Goal: Find specific page/section: Find specific page/section

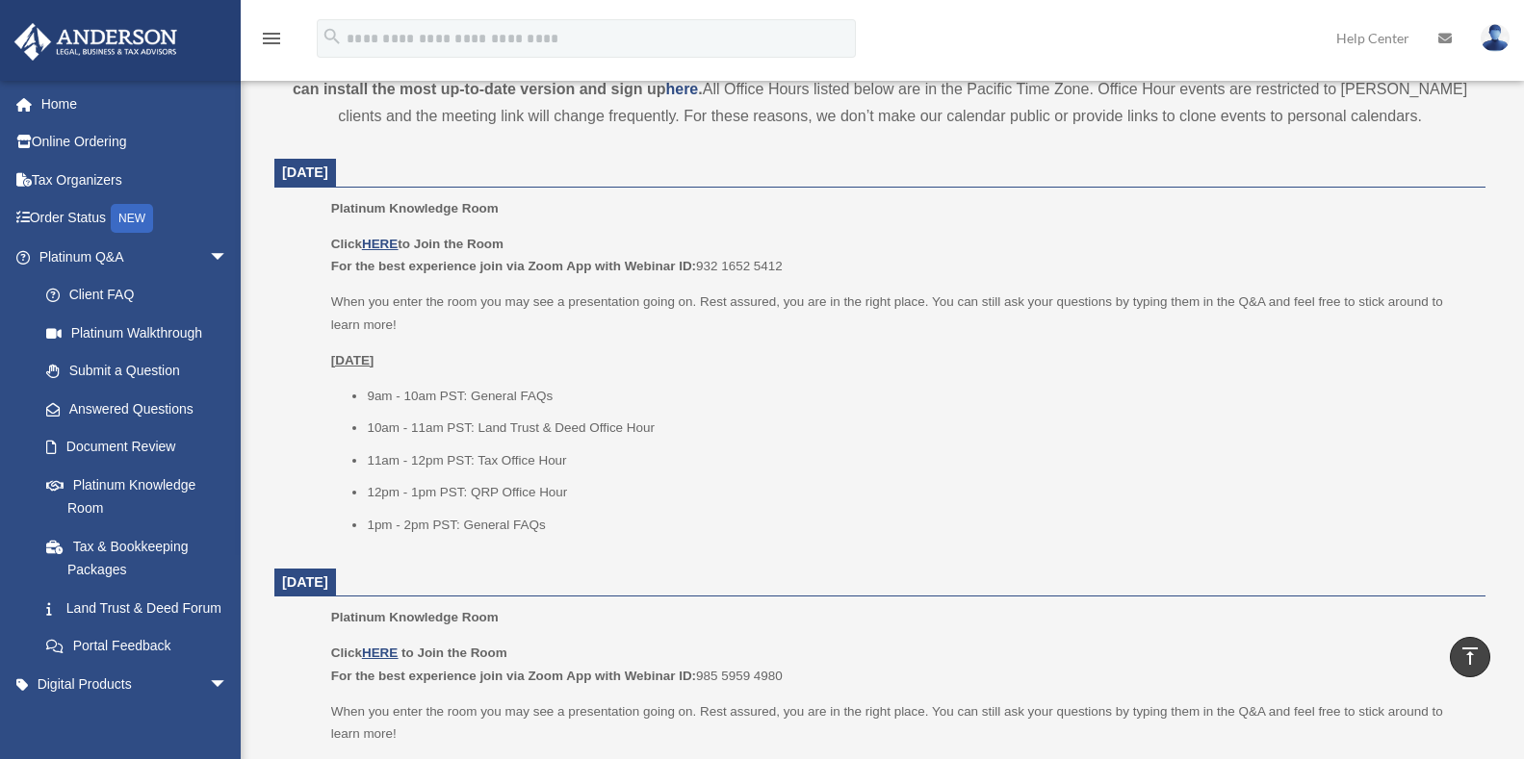
scroll to position [683, 0]
click at [209, 253] on span "arrow_drop_down" at bounding box center [228, 257] width 39 height 39
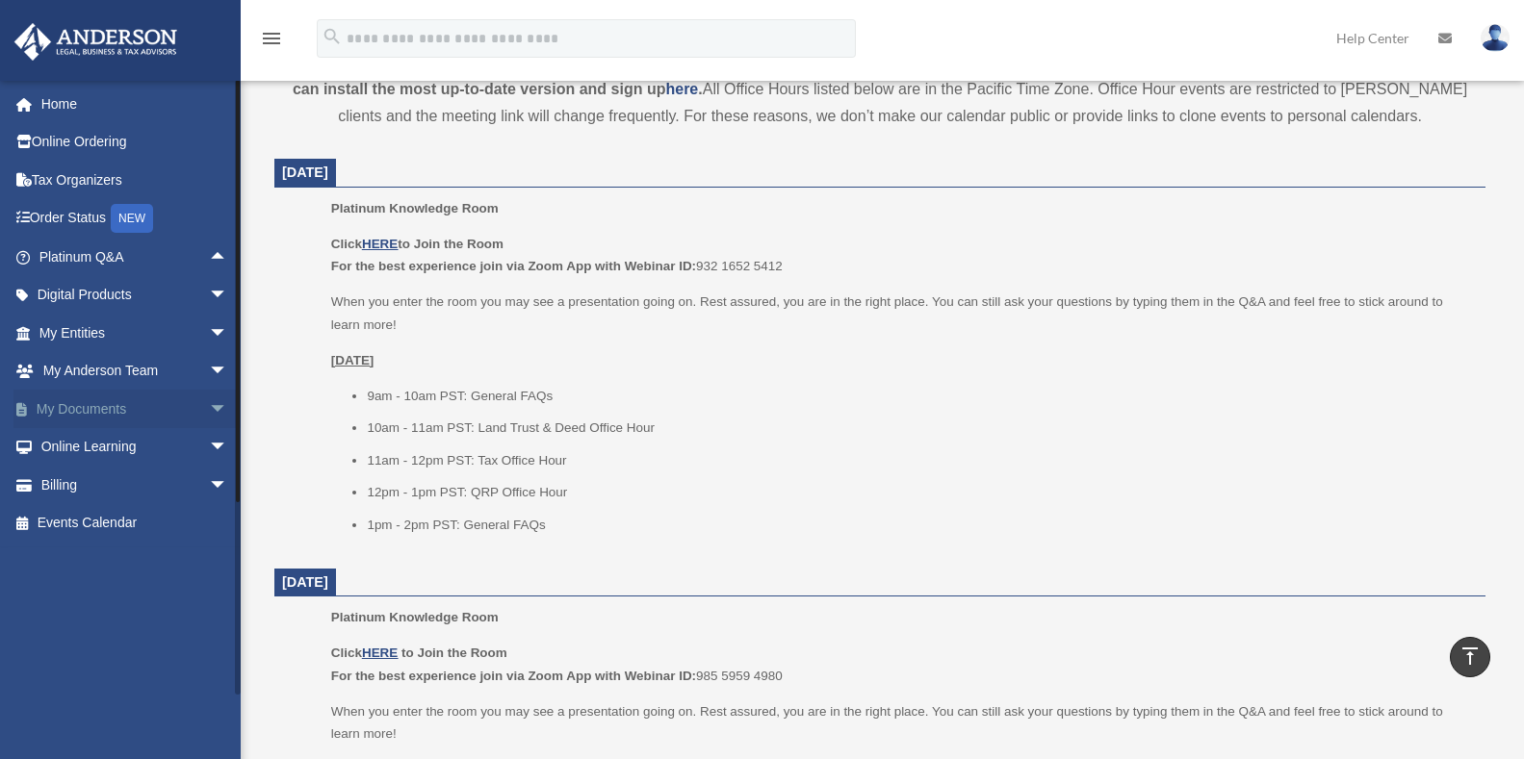
click at [209, 404] on span "arrow_drop_down" at bounding box center [228, 409] width 39 height 39
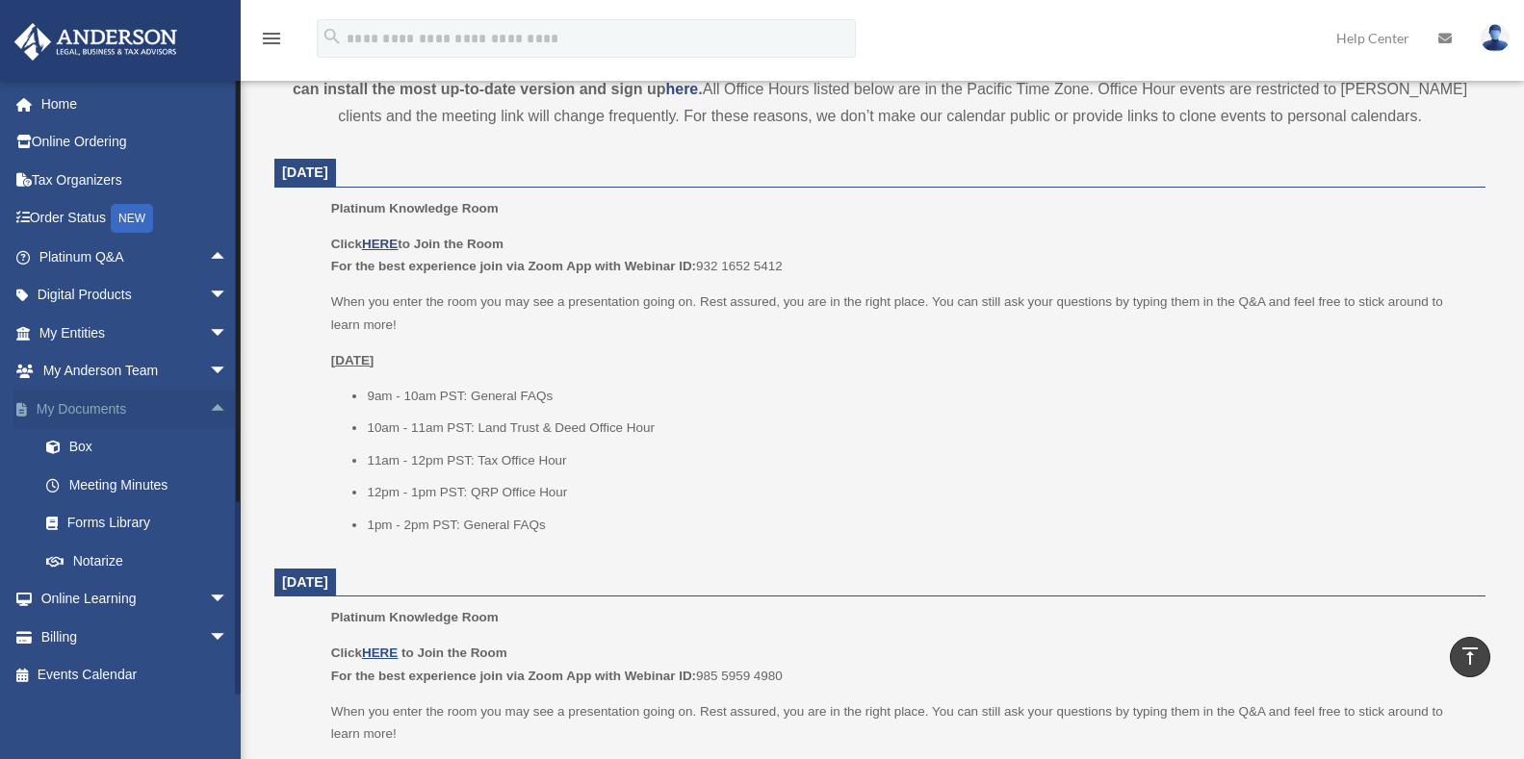
click at [209, 406] on span "arrow_drop_up" at bounding box center [228, 409] width 39 height 39
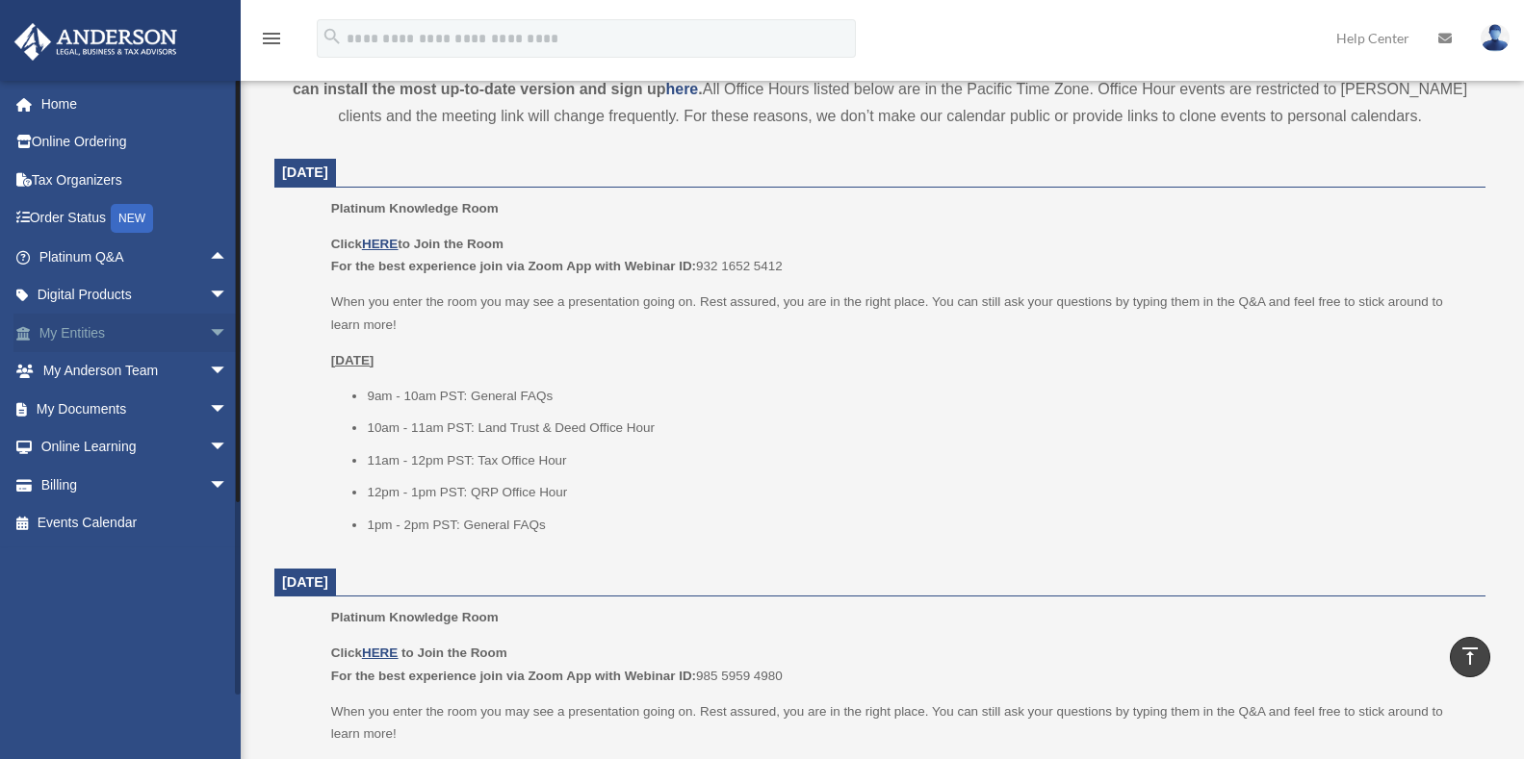
click at [209, 327] on span "arrow_drop_down" at bounding box center [228, 333] width 39 height 39
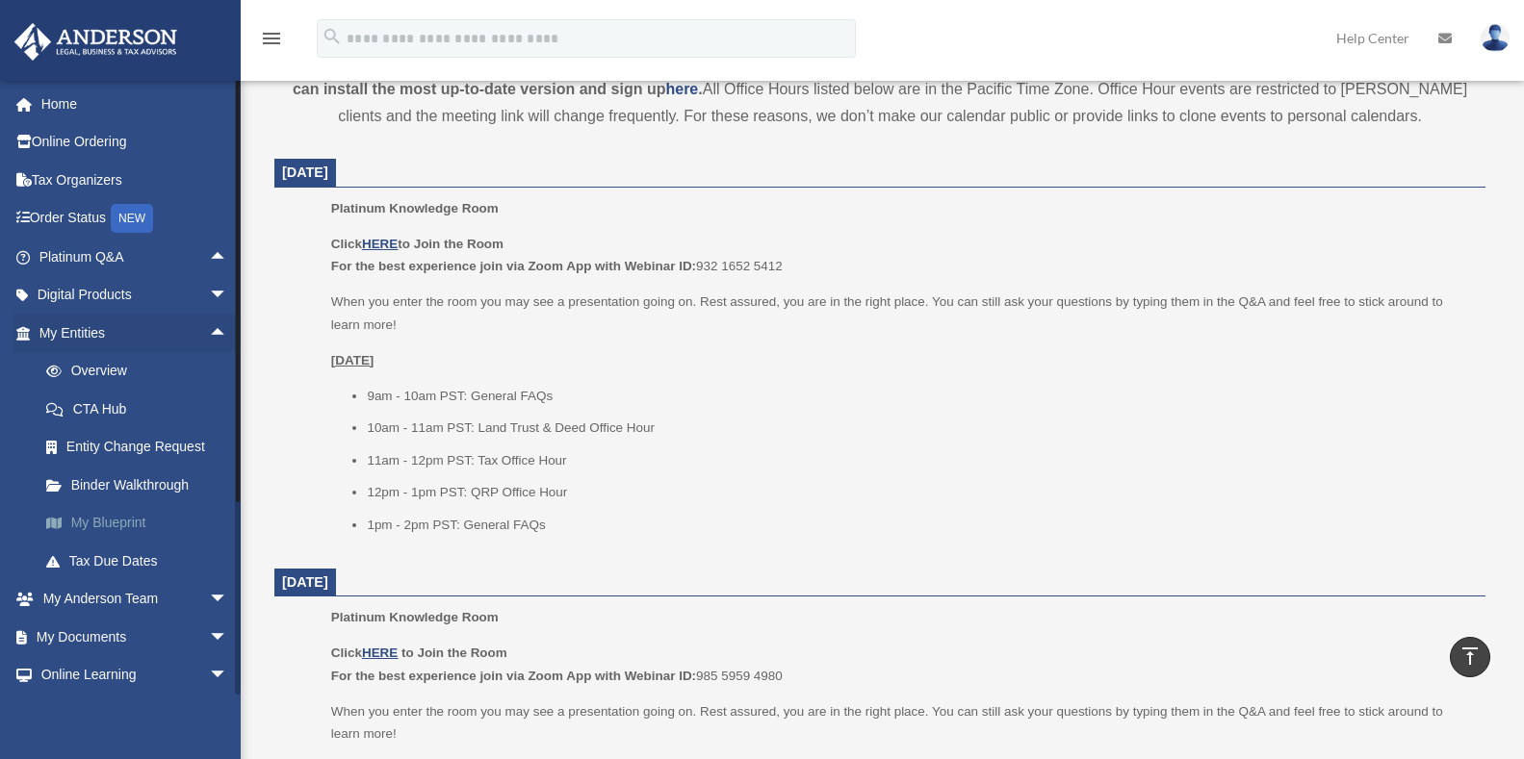
click at [109, 526] on link "My Blueprint" at bounding box center [142, 523] width 230 height 39
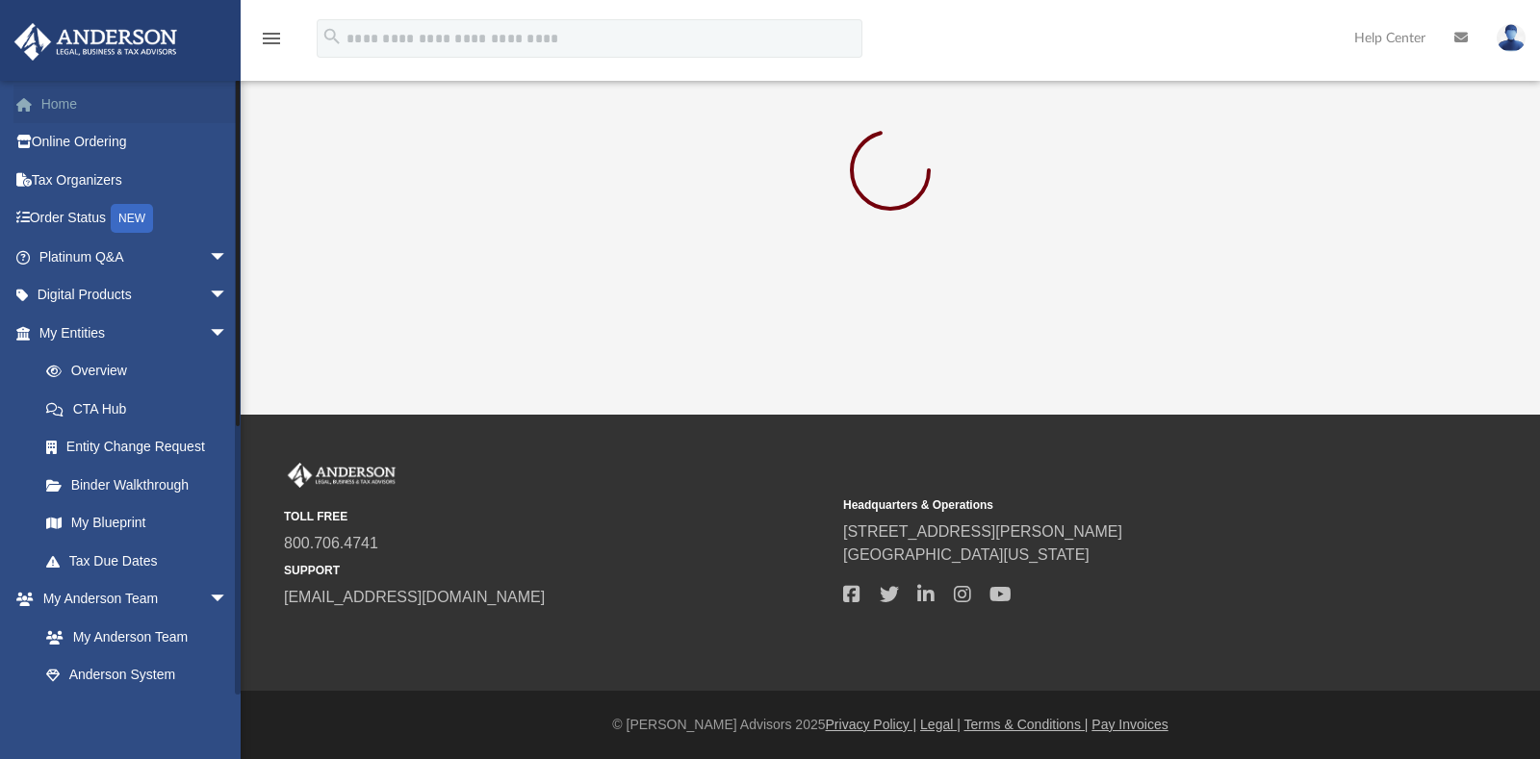
click at [57, 105] on link "Home" at bounding box center [135, 104] width 244 height 39
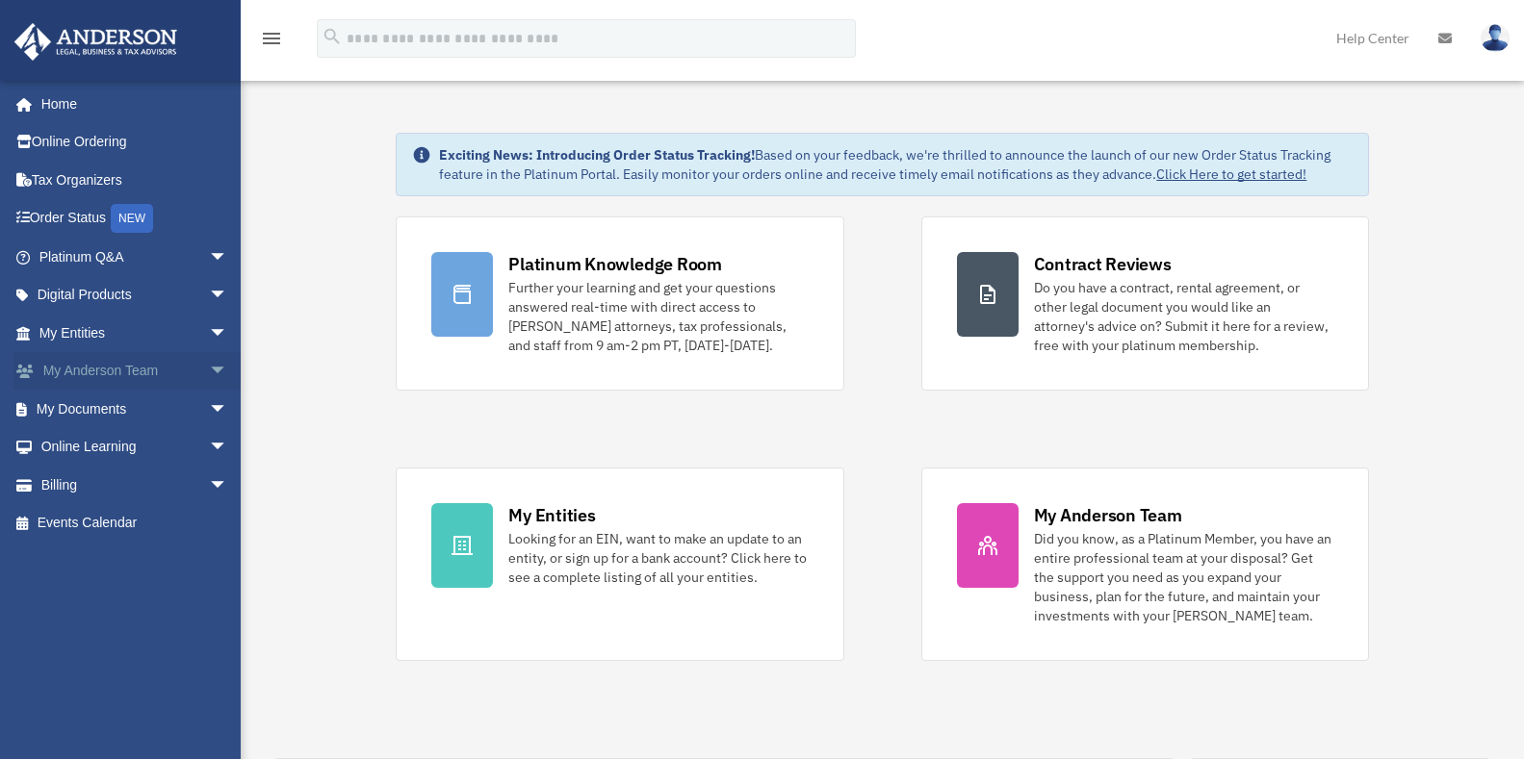
click at [209, 377] on span "arrow_drop_down" at bounding box center [228, 371] width 39 height 39
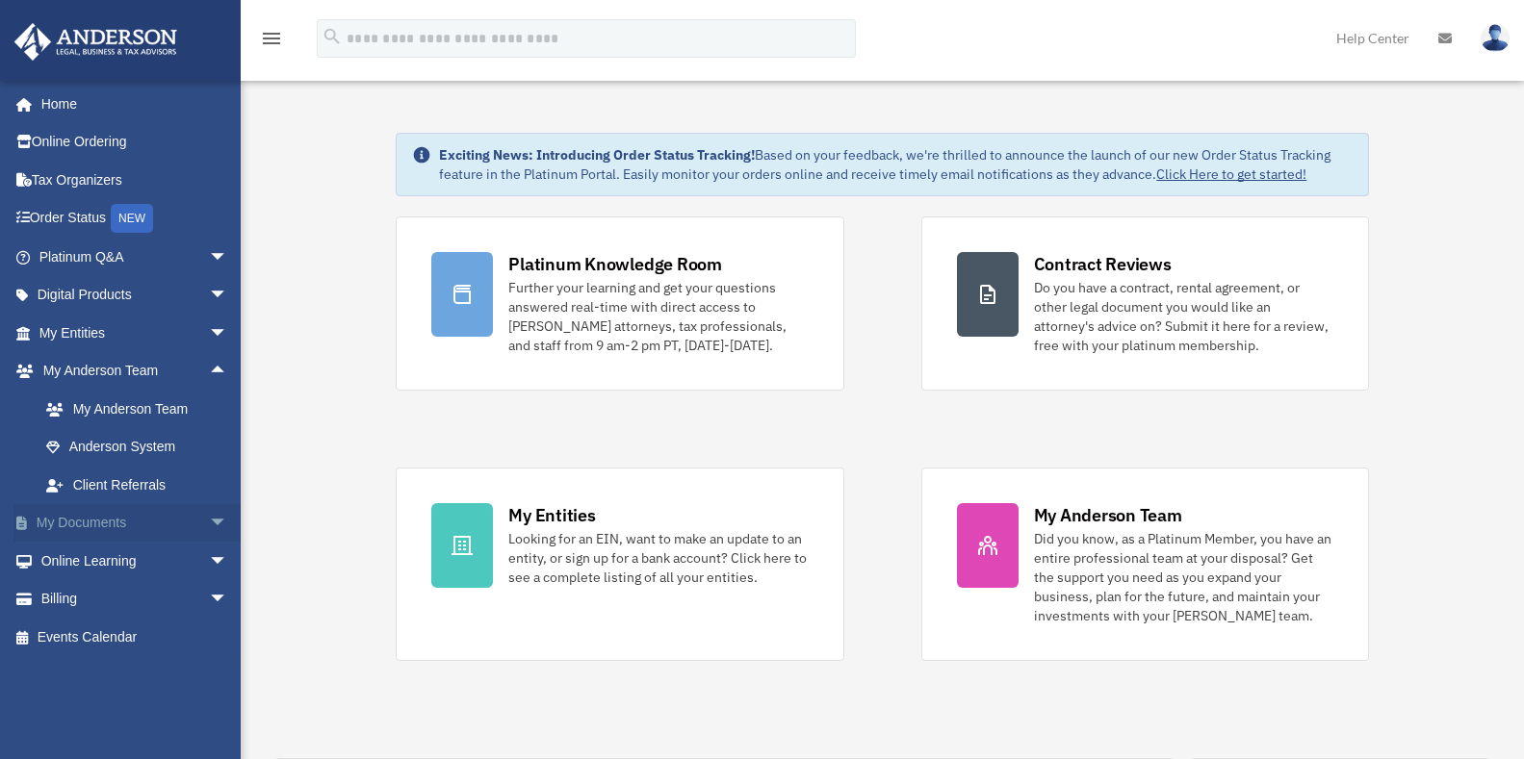
click at [209, 516] on span "arrow_drop_down" at bounding box center [228, 523] width 39 height 39
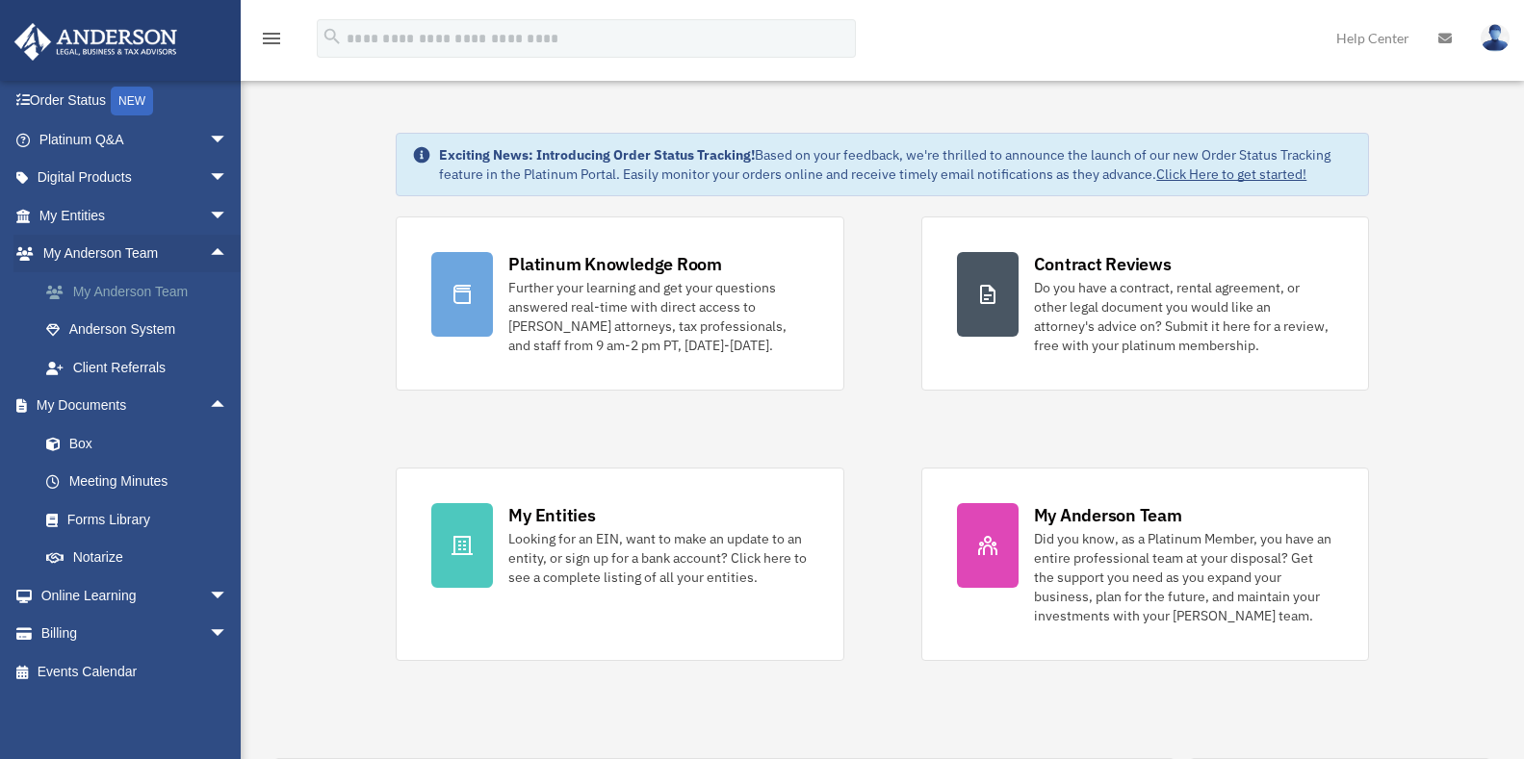
scroll to position [118, 0]
click at [209, 207] on span "arrow_drop_down" at bounding box center [228, 214] width 39 height 39
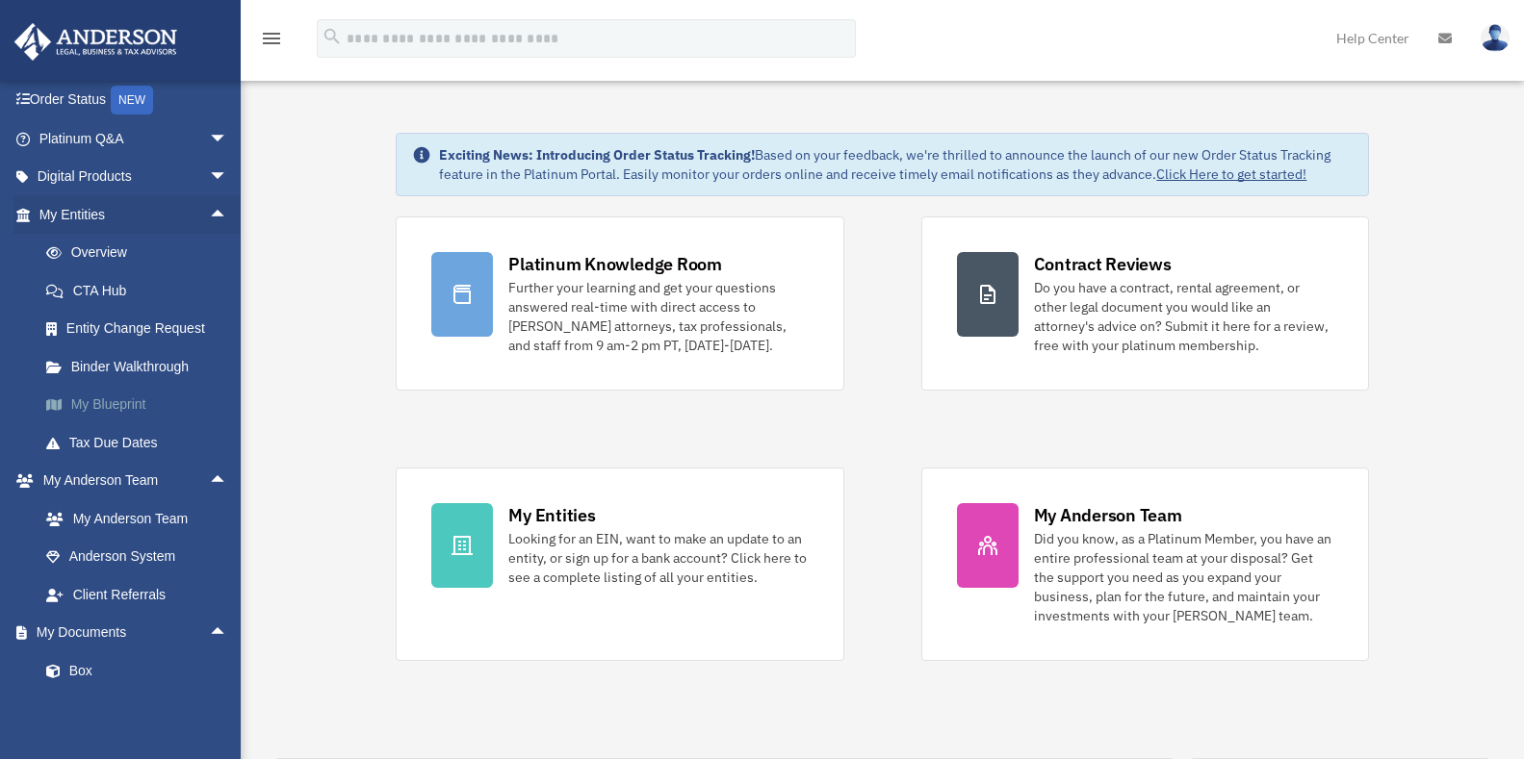
click at [122, 401] on link "My Blueprint" at bounding box center [142, 405] width 230 height 39
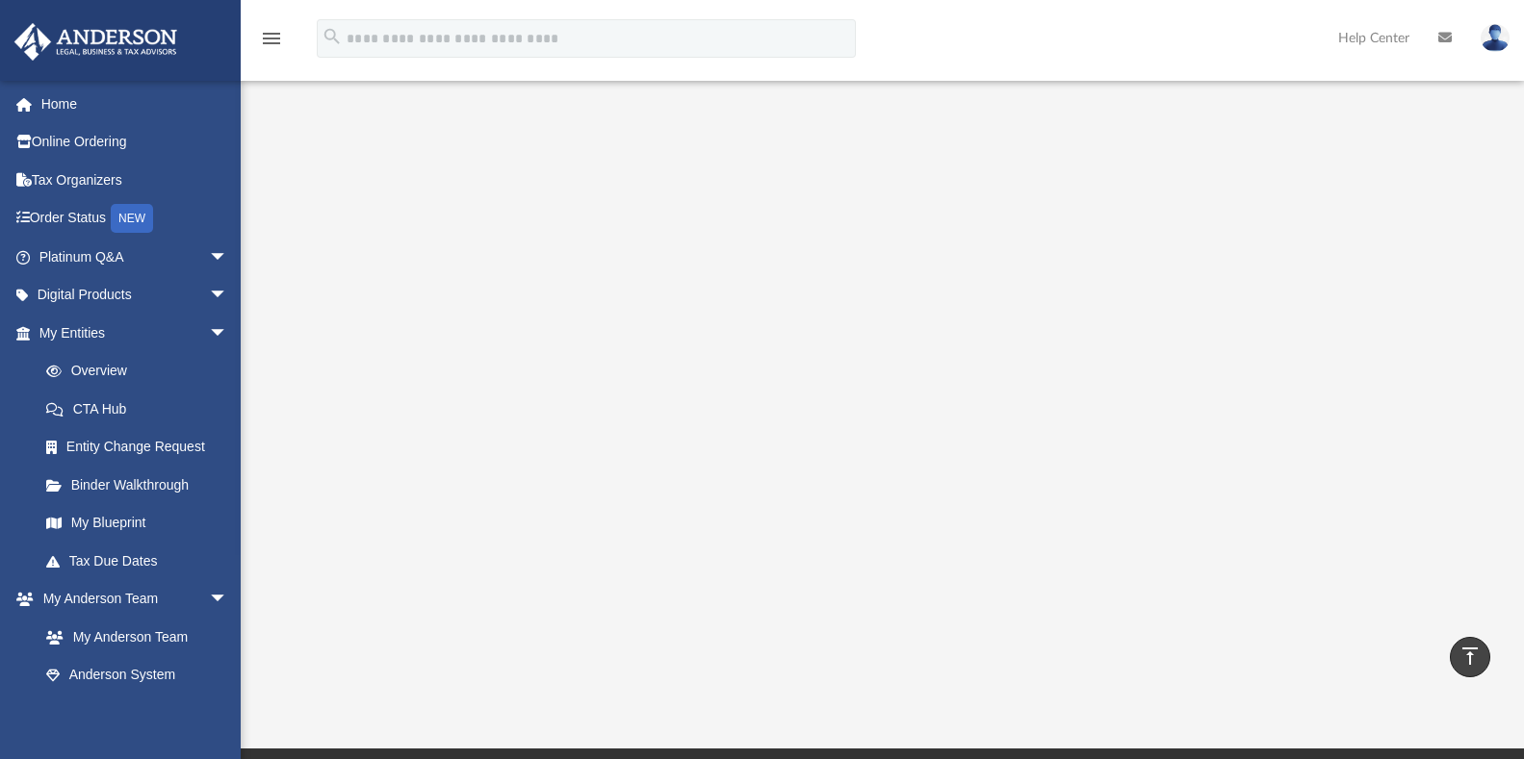
scroll to position [81, 0]
